Goal: Information Seeking & Learning: Learn about a topic

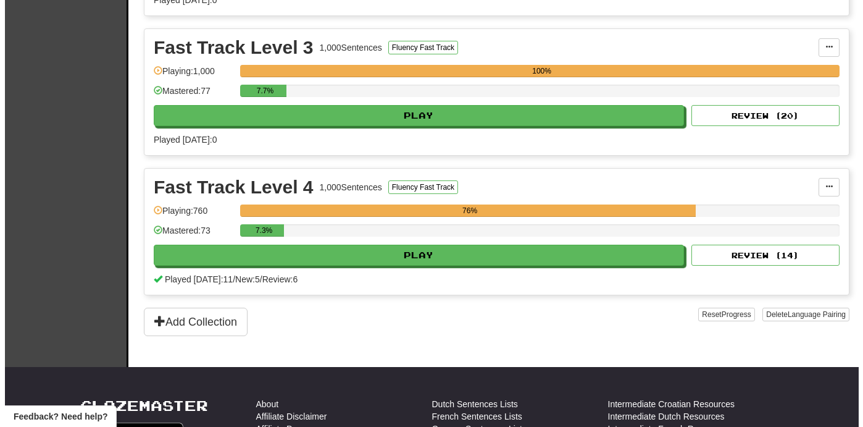
scroll to position [686, 0]
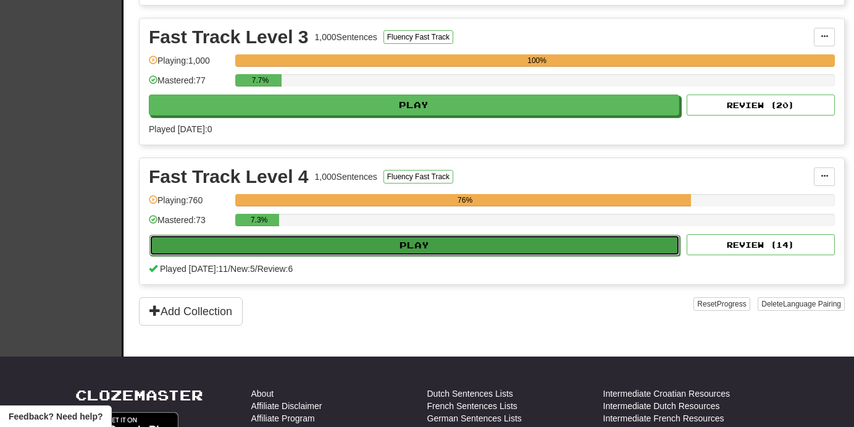
click at [641, 246] on button "Play" at bounding box center [414, 245] width 531 height 21
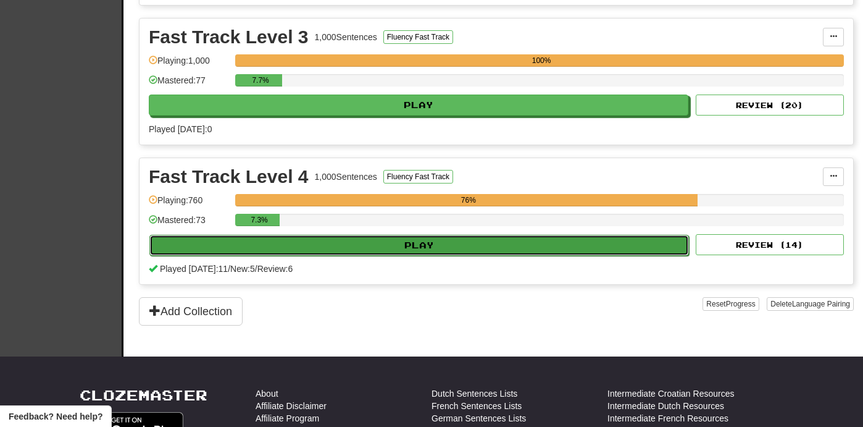
select select "**"
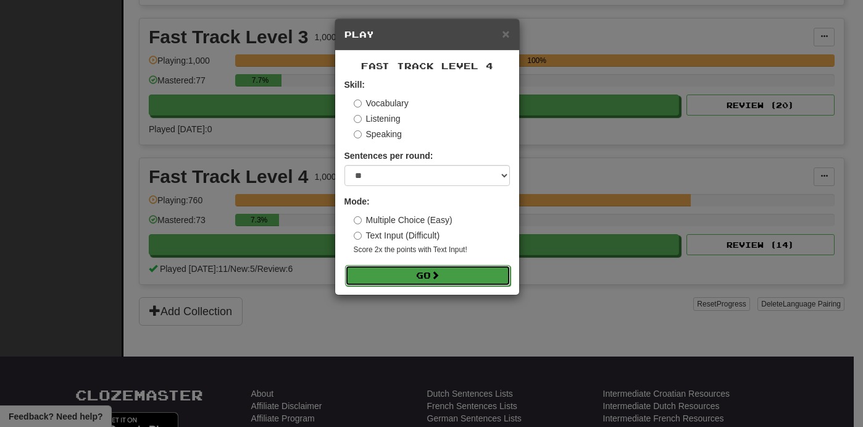
click at [482, 280] on button "Go" at bounding box center [428, 275] width 166 height 21
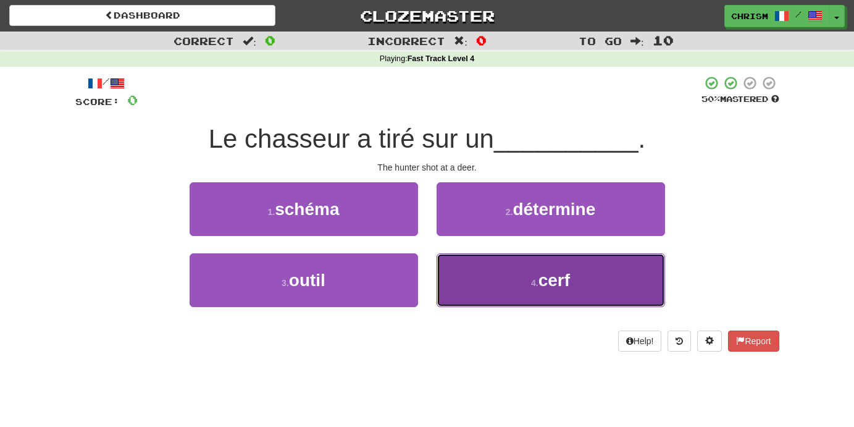
click at [502, 279] on button "4 . cerf" at bounding box center [551, 280] width 229 height 54
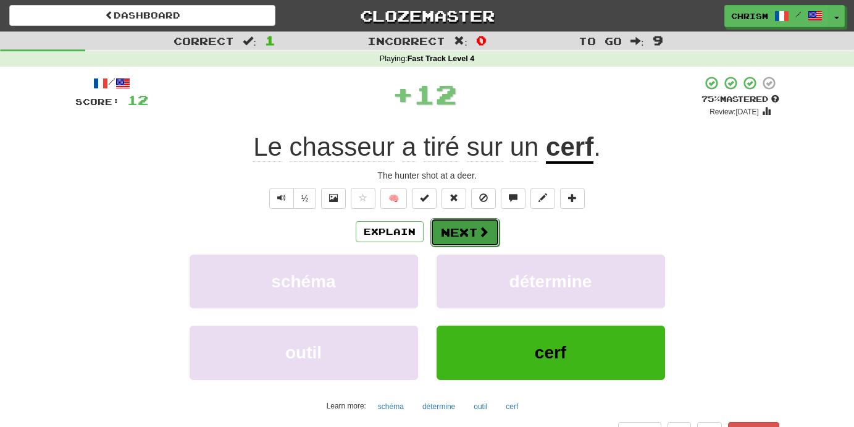
click at [472, 235] on button "Next" at bounding box center [464, 232] width 69 height 28
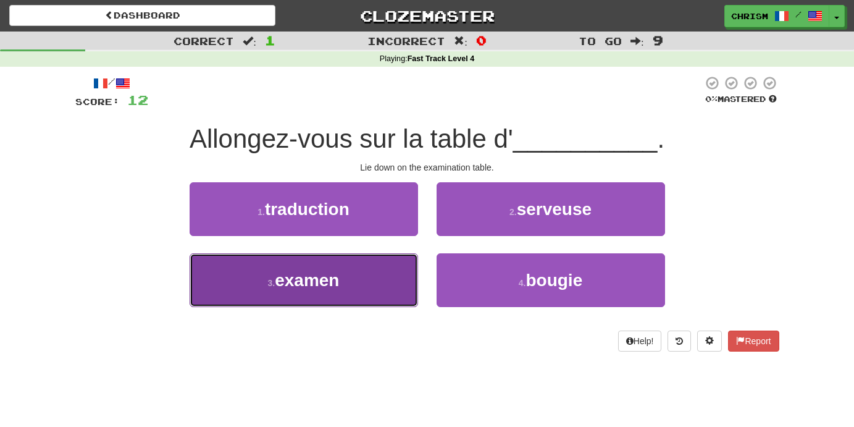
click at [399, 288] on button "3 . examen" at bounding box center [304, 280] width 229 height 54
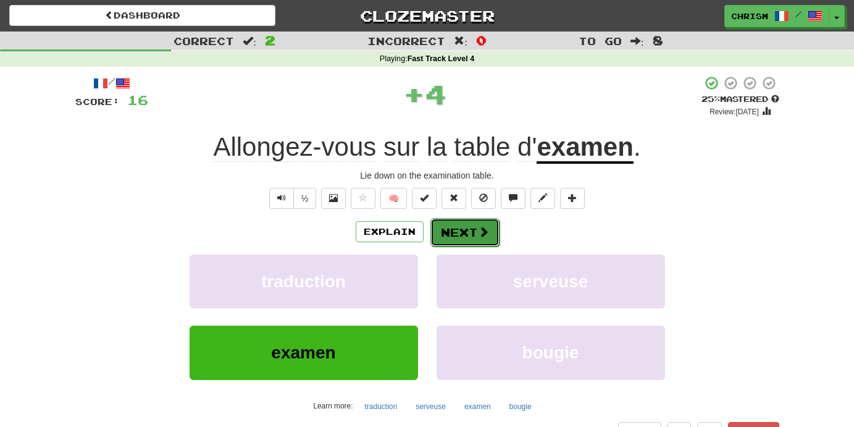
click at [472, 237] on button "Next" at bounding box center [464, 232] width 69 height 28
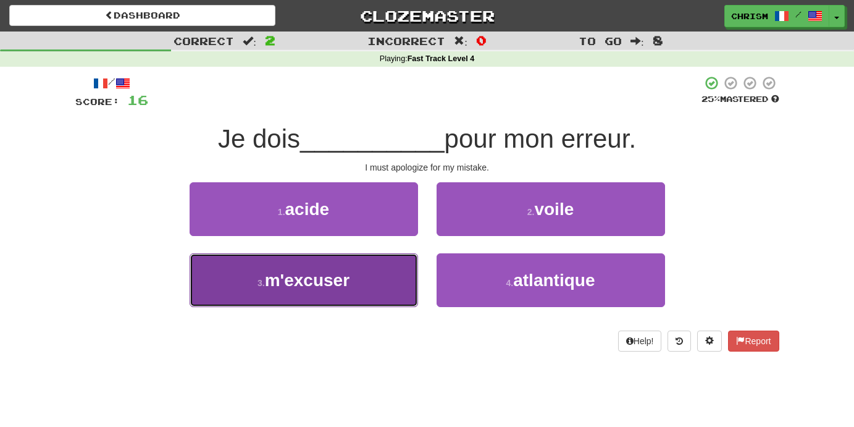
click at [372, 288] on button "3 . m'excuser" at bounding box center [304, 280] width 229 height 54
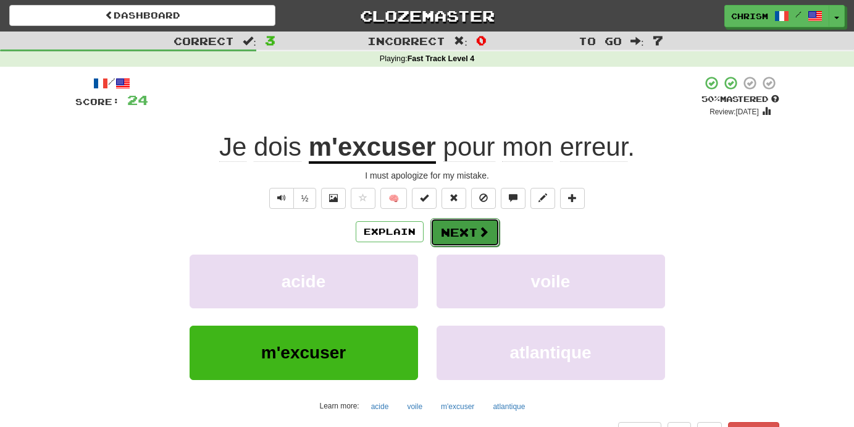
click at [479, 230] on span at bounding box center [483, 231] width 11 height 11
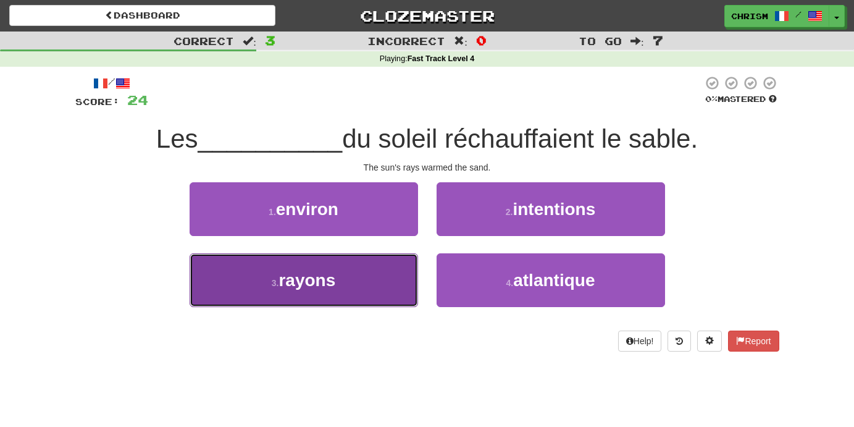
click at [389, 265] on button "3 . rayons" at bounding box center [304, 280] width 229 height 54
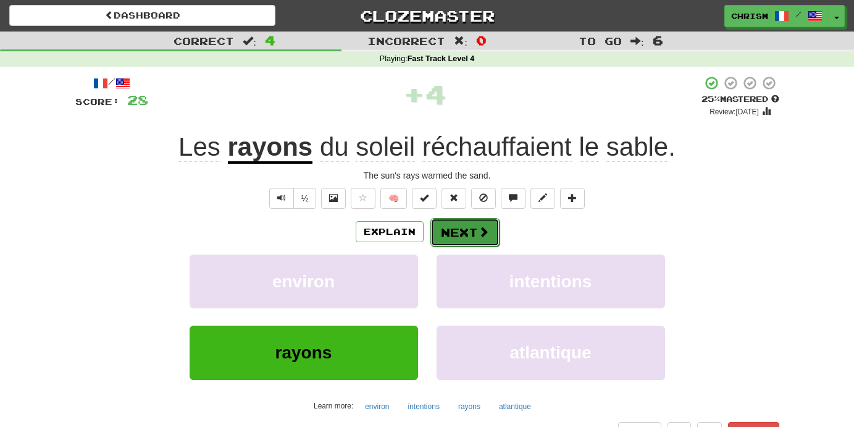
click at [468, 243] on button "Next" at bounding box center [464, 232] width 69 height 28
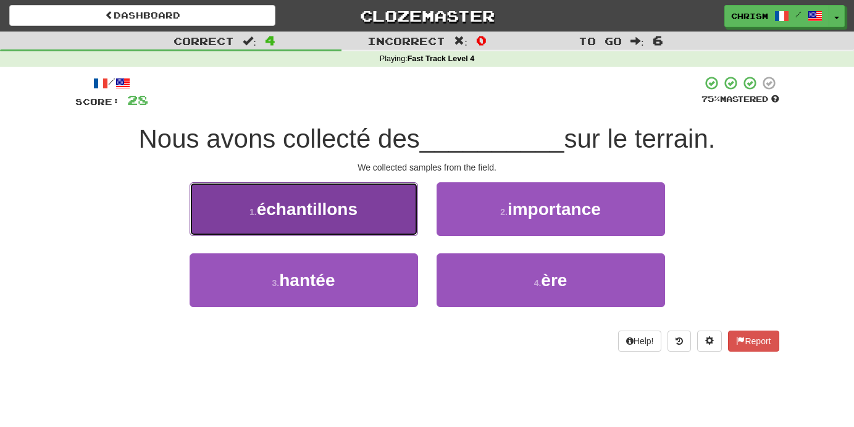
click at [388, 219] on button "1 . échantillons" at bounding box center [304, 209] width 229 height 54
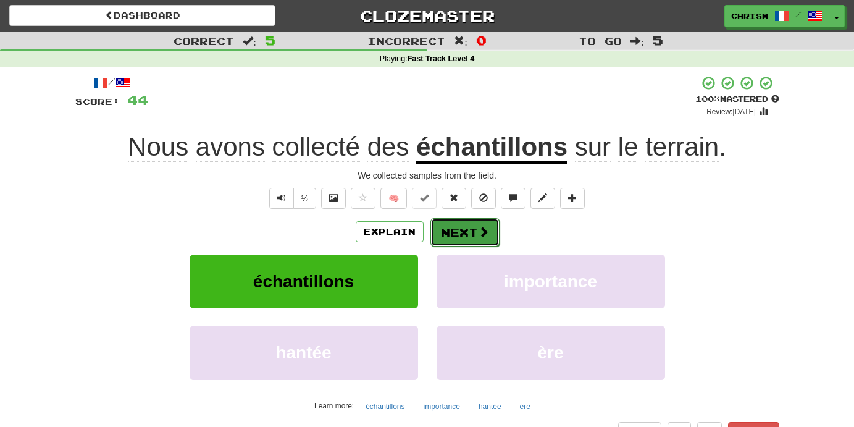
click at [474, 229] on button "Next" at bounding box center [464, 232] width 69 height 28
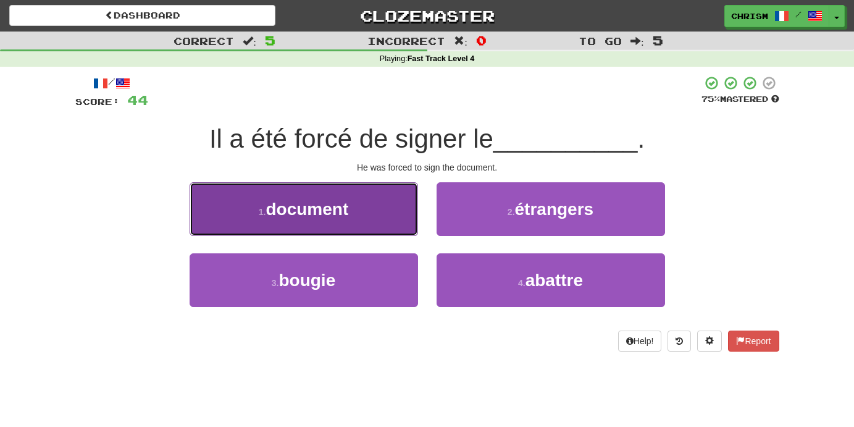
click at [372, 216] on button "1 . document" at bounding box center [304, 209] width 229 height 54
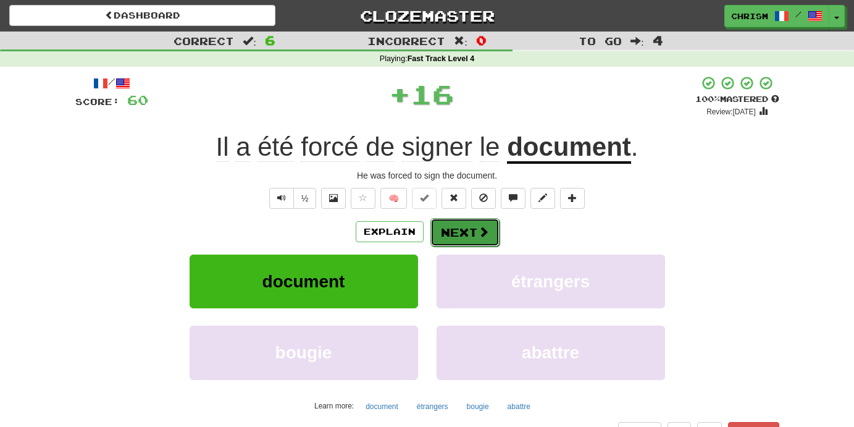
click at [480, 233] on span at bounding box center [483, 231] width 11 height 11
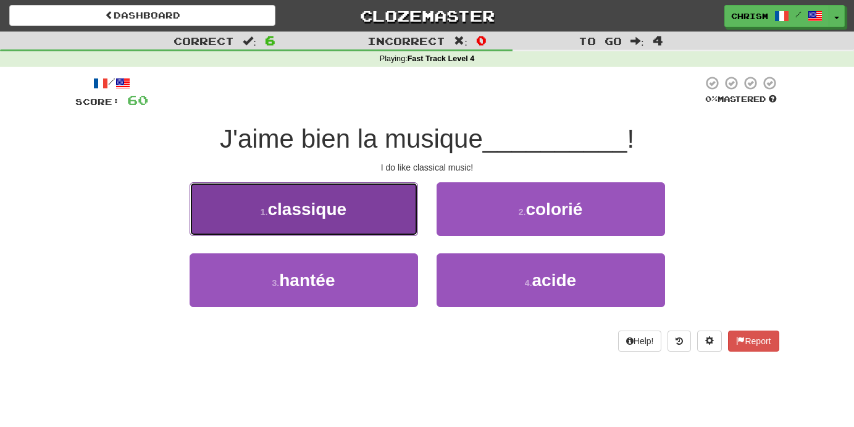
click at [382, 201] on button "1 . classique" at bounding box center [304, 209] width 229 height 54
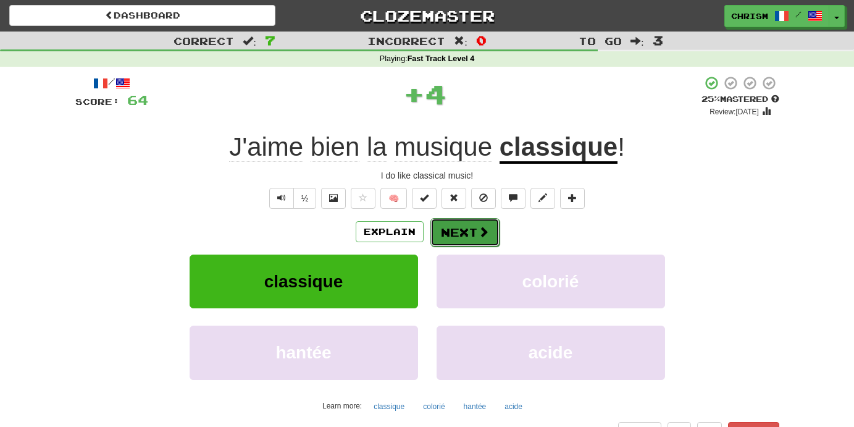
click at [474, 235] on button "Next" at bounding box center [464, 232] width 69 height 28
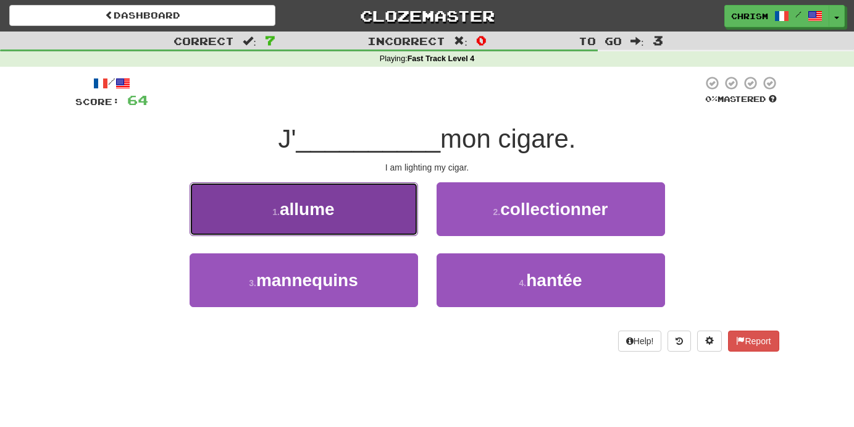
click at [410, 204] on button "1 . allume" at bounding box center [304, 209] width 229 height 54
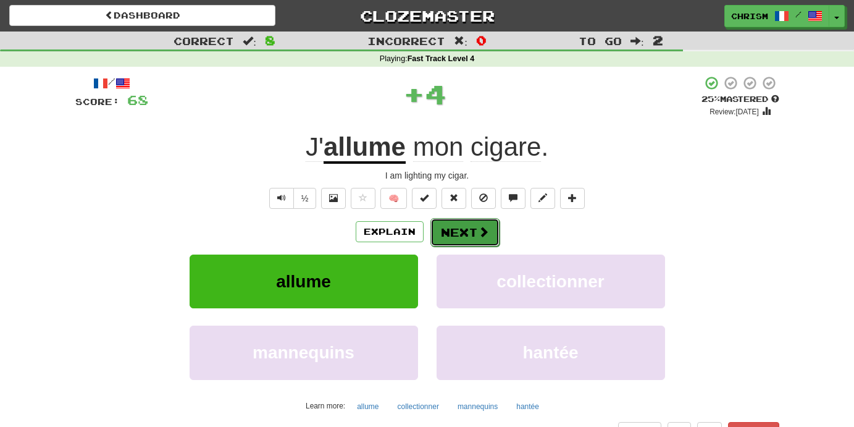
click at [465, 230] on button "Next" at bounding box center [464, 232] width 69 height 28
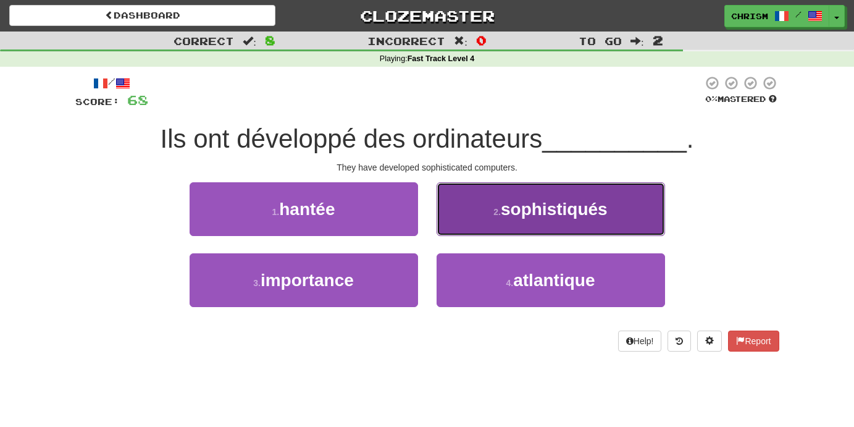
click at [487, 219] on button "2 . sophistiqués" at bounding box center [551, 209] width 229 height 54
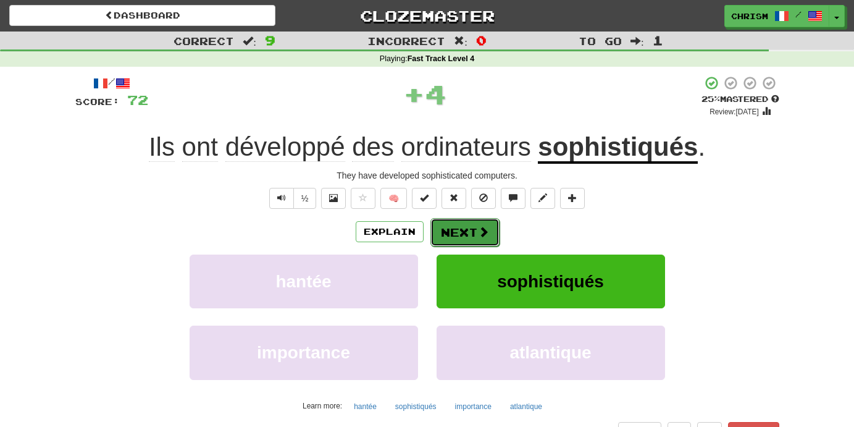
click at [481, 226] on span at bounding box center [483, 231] width 11 height 11
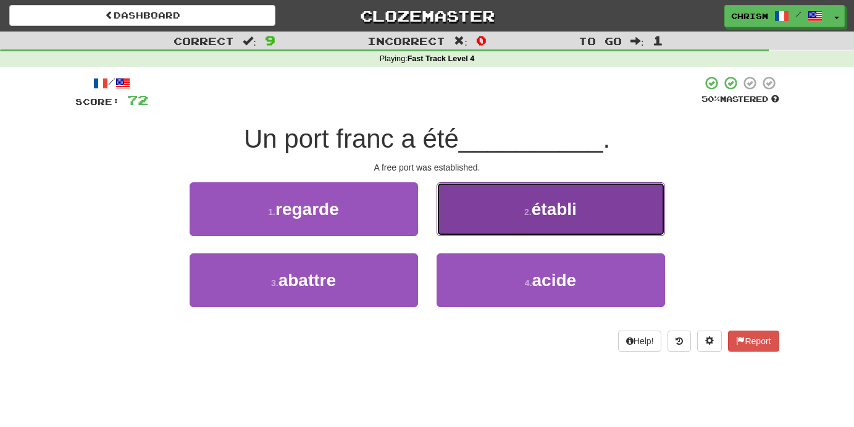
click at [459, 193] on button "2 . établi" at bounding box center [551, 209] width 229 height 54
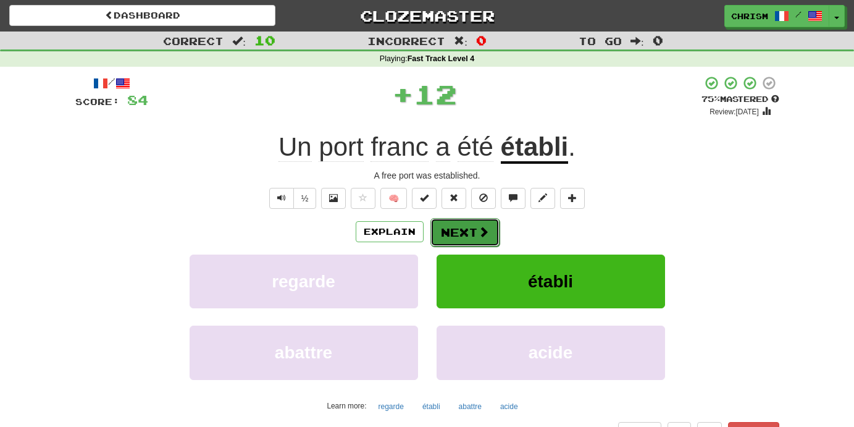
click at [460, 227] on button "Next" at bounding box center [464, 232] width 69 height 28
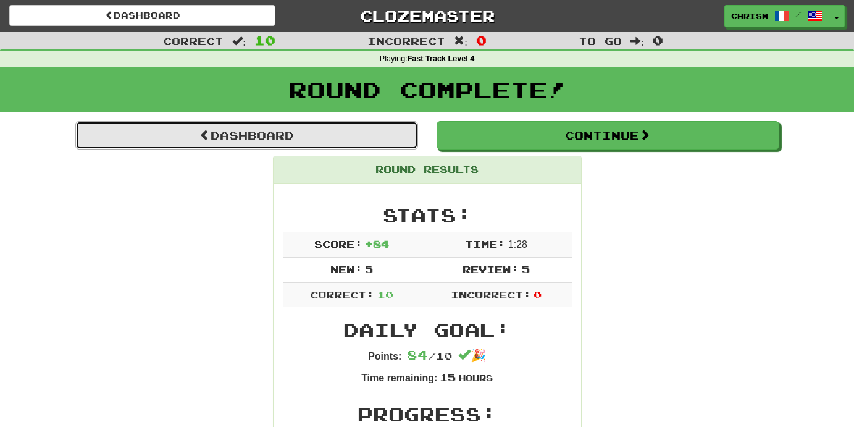
click at [373, 132] on link "Dashboard" at bounding box center [246, 135] width 343 height 28
